Goal: Use online tool/utility: Utilize a website feature to perform a specific function

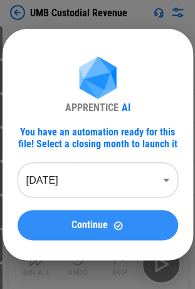
click at [76, 229] on span "Continue" at bounding box center [89, 225] width 36 height 10
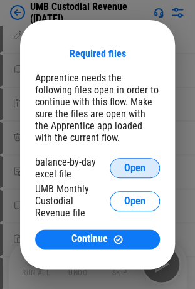
click at [128, 178] on button "Open" at bounding box center [135, 168] width 50 height 20
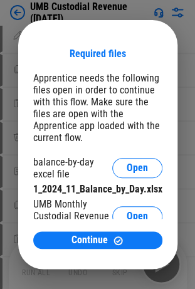
scroll to position [38, 0]
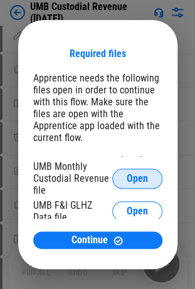
click at [127, 173] on span "Open" at bounding box center [137, 178] width 21 height 10
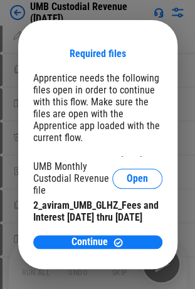
scroll to position [73, 0]
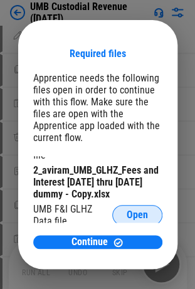
click at [135, 210] on span "Open" at bounding box center [137, 215] width 21 height 10
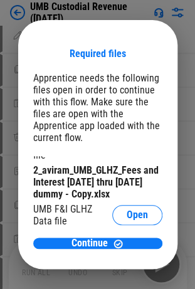
scroll to position [110, 0]
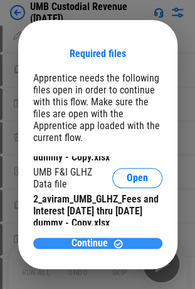
click at [93, 239] on span "Continue" at bounding box center [89, 243] width 36 height 10
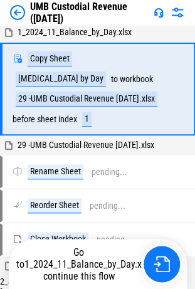
scroll to position [0, 0]
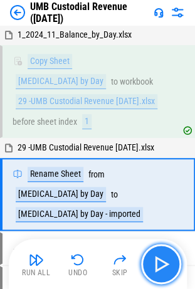
click at [167, 266] on img "button" at bounding box center [161, 264] width 20 height 20
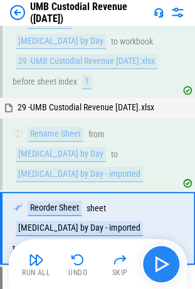
scroll to position [72, 0]
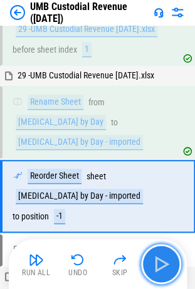
click at [167, 266] on img "button" at bounding box center [161, 264] width 20 height 20
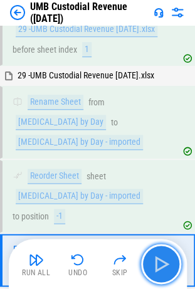
click at [167, 266] on img "button" at bounding box center [161, 264] width 20 height 20
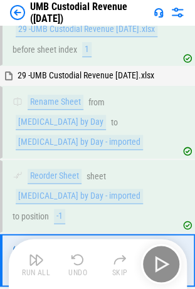
click at [167, 266] on div "Run All Undo Skip" at bounding box center [98, 264] width 165 height 40
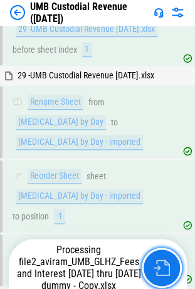
click at [167, 266] on img "button" at bounding box center [161, 267] width 16 height 16
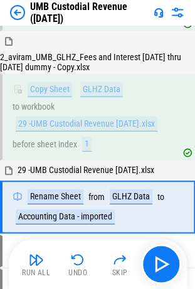
scroll to position [327, 0]
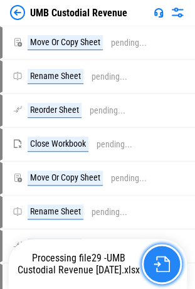
click at [158, 258] on img "button" at bounding box center [161, 264] width 16 height 16
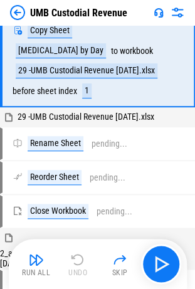
scroll to position [32, 0]
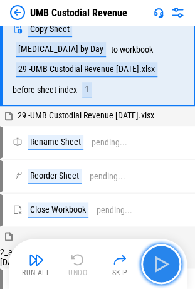
click at [166, 264] on img "button" at bounding box center [161, 264] width 20 height 20
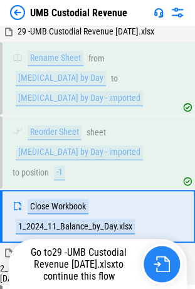
scroll to position [125, 0]
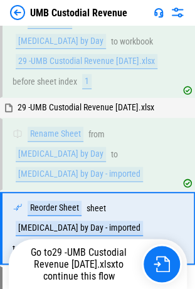
scroll to position [72, 0]
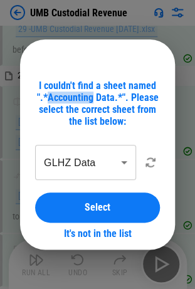
drag, startPoint x: 48, startPoint y: 97, endPoint x: 94, endPoint y: 101, distance: 46.5
click at [94, 101] on div "I couldn't find a sheet named ".*Accounting Data.*". Please select the correct …" at bounding box center [97, 104] width 125 height 48
click at [115, 84] on div "I couldn't find a sheet named ".*Accounting Data.*". Please select the correct …" at bounding box center [97, 104] width 125 height 48
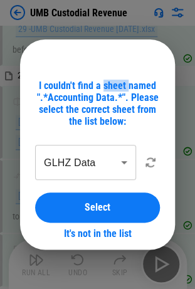
click at [115, 84] on div "I couldn't find a sheet named ".*Accounting Data.*". Please select the correct …" at bounding box center [97, 104] width 125 height 48
click at [78, 172] on body "UMB Custodial Revenue 1_2024_11_Balance_by_Day.xlsx Copy Sheet Bal by Day to wo…" at bounding box center [97, 72] width 195 height 289
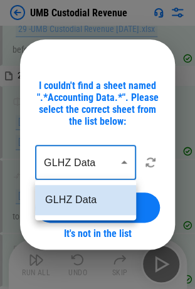
click at [95, 172] on div at bounding box center [97, 144] width 195 height 289
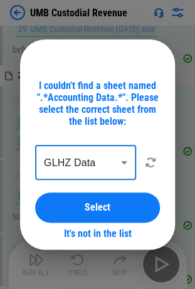
click at [106, 159] on body "UMB Custodial Revenue 1_2024_11_Balance_by_Day.xlsx Copy Sheet Bal by Day to wo…" at bounding box center [97, 72] width 195 height 289
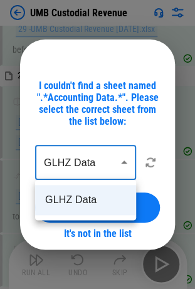
click at [93, 141] on div at bounding box center [97, 144] width 195 height 289
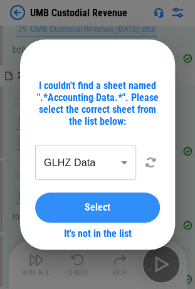
click at [98, 202] on span "Select" at bounding box center [98, 207] width 26 height 10
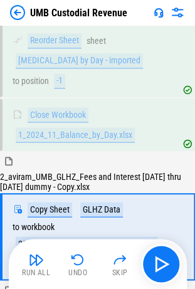
scroll to position [238, 0]
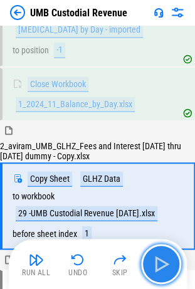
click at [160, 262] on img "button" at bounding box center [161, 264] width 20 height 20
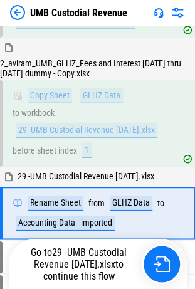
scroll to position [327, 0]
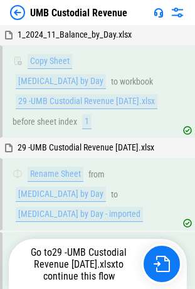
scroll to position [327, 0]
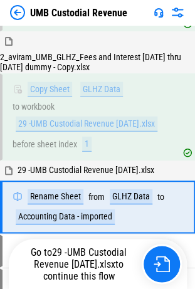
click at [143, 189] on div "Rename Sheet from GLHZ Data to Accounting Data - imported" at bounding box center [91, 206] width 156 height 35
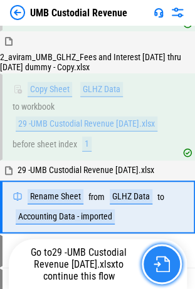
click at [160, 267] on img "button" at bounding box center [161, 264] width 16 height 16
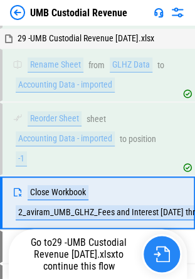
scroll to position [458, 0]
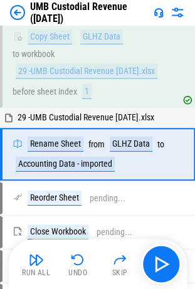
scroll to position [370, 0]
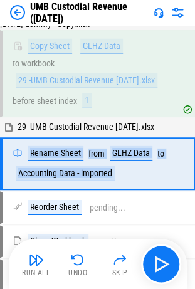
drag, startPoint x: 24, startPoint y: 83, endPoint x: 135, endPoint y: 113, distance: 114.3
click at [135, 138] on div "Rename Sheet from GLHZ Data to Accounting Data - imported" at bounding box center [92, 163] width 179 height 50
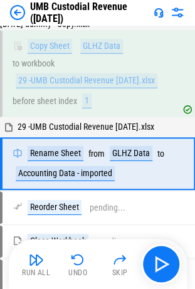
click at [113, 200] on div "Reorder Sheet pending..." at bounding box center [69, 207] width 113 height 15
click at [106, 237] on div "pending..." at bounding box center [114, 241] width 36 height 9
click at [107, 203] on div "pending..." at bounding box center [108, 207] width 36 height 9
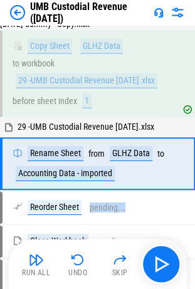
click at [107, 203] on div "pending..." at bounding box center [108, 207] width 36 height 9
drag, startPoint x: 19, startPoint y: 148, endPoint x: 150, endPoint y: 143, distance: 130.4
click at [150, 200] on div "Reorder Sheet pending..." at bounding box center [91, 207] width 156 height 15
drag, startPoint x: 22, startPoint y: 143, endPoint x: 110, endPoint y: 155, distance: 88.6
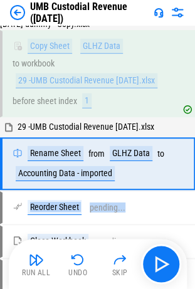
click at [110, 192] on div "Reorder Sheet pending..." at bounding box center [92, 207] width 179 height 30
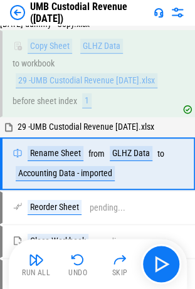
click at [110, 192] on div "Reorder Sheet pending..." at bounding box center [92, 207] width 179 height 30
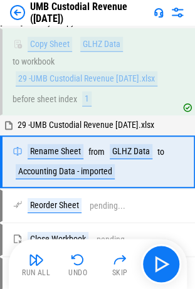
scroll to position [371, 0]
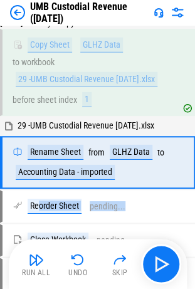
drag, startPoint x: 129, startPoint y: 145, endPoint x: 38, endPoint y: 139, distance: 91.7
click at [38, 199] on div "Reorder Sheet pending..." at bounding box center [91, 206] width 156 height 15
click at [86, 199] on div "Reorder Sheet pending..." at bounding box center [69, 206] width 113 height 15
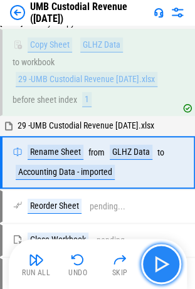
click at [164, 259] on img "button" at bounding box center [161, 264] width 20 height 20
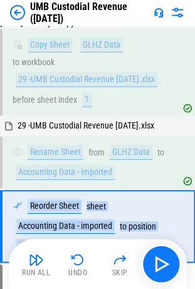
drag, startPoint x: 27, startPoint y: 140, endPoint x: 74, endPoint y: 194, distance: 71.5
click at [74, 194] on div "Reorder Sheet sheet Accounting Data - imported to position -1" at bounding box center [92, 226] width 179 height 70
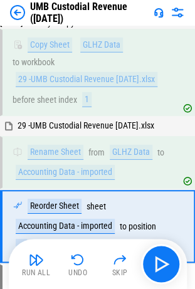
click at [74, 194] on div "Reorder Sheet sheet Accounting Data - imported to position -1" at bounding box center [92, 226] width 179 height 70
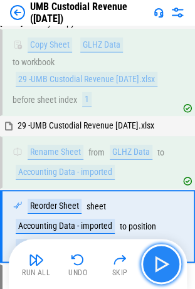
click at [155, 261] on img "button" at bounding box center [161, 264] width 20 height 20
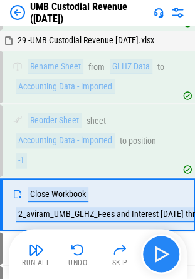
scroll to position [458, 0]
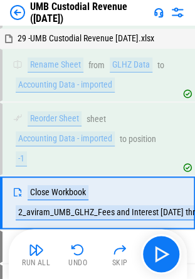
click at [90, 111] on div "Reorder Sheet sheet Accounting Data - imported to position -1" at bounding box center [91, 138] width 156 height 55
